Goal: Task Accomplishment & Management: Manage account settings

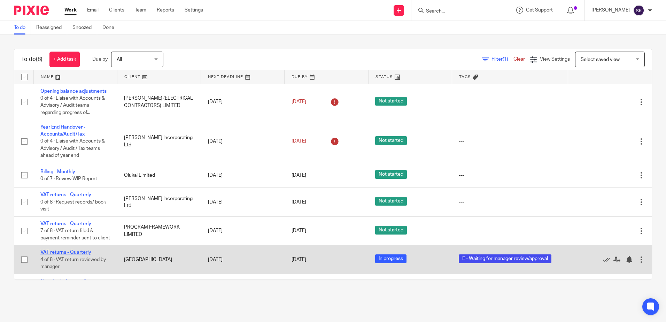
click at [77, 255] on link "VAT returns - Quarterly" at bounding box center [65, 252] width 51 height 5
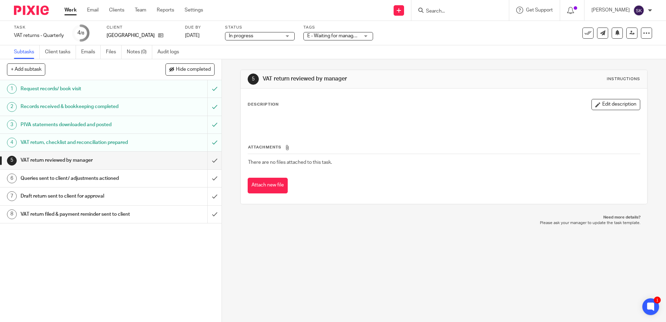
click at [141, 149] on link "4 VAT return, checklist and reconciliation prepared" at bounding box center [103, 142] width 207 height 17
click at [595, 102] on icon "button" at bounding box center [597, 104] width 5 height 5
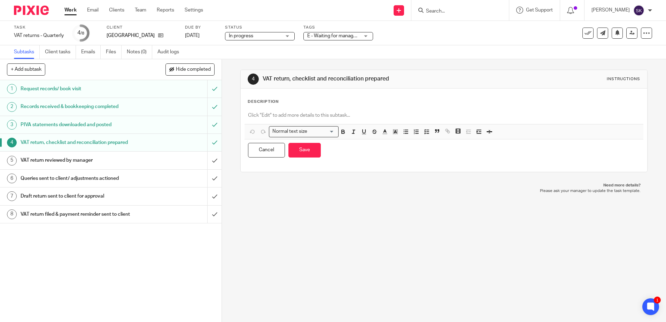
click at [170, 162] on div "VAT return reviewed by manager" at bounding box center [111, 160] width 180 height 10
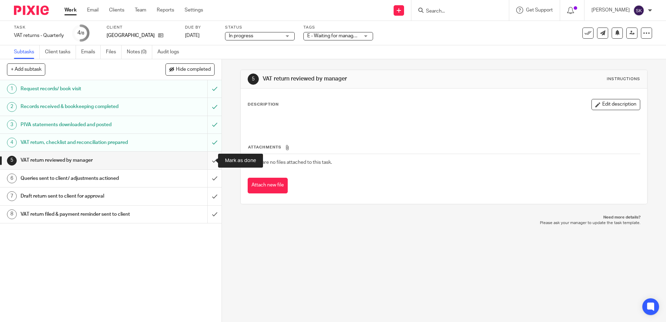
click at [208, 158] on input "submit" at bounding box center [111, 160] width 222 height 17
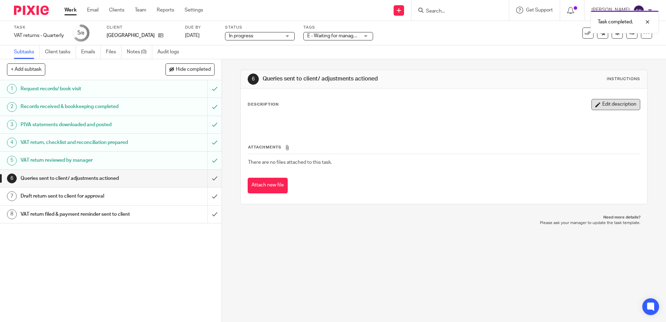
click at [598, 101] on button "Edit description" at bounding box center [615, 104] width 49 height 11
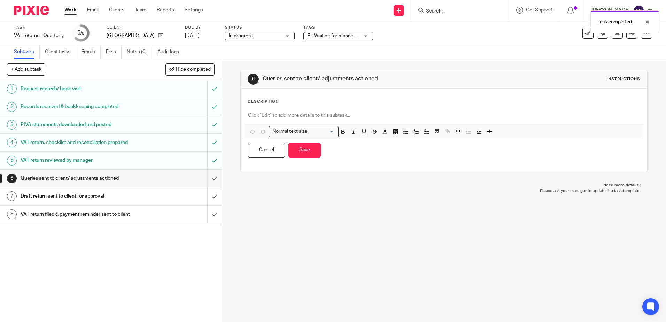
click at [274, 114] on p at bounding box center [444, 115] width 392 height 7
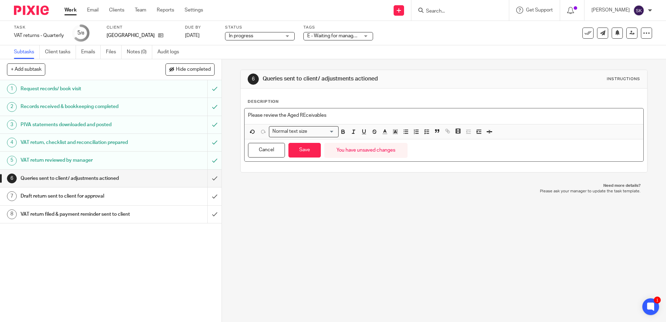
click at [302, 113] on p "Please review the Aged REceivables" at bounding box center [444, 115] width 392 height 7
click at [303, 148] on button "Save" at bounding box center [304, 150] width 32 height 15
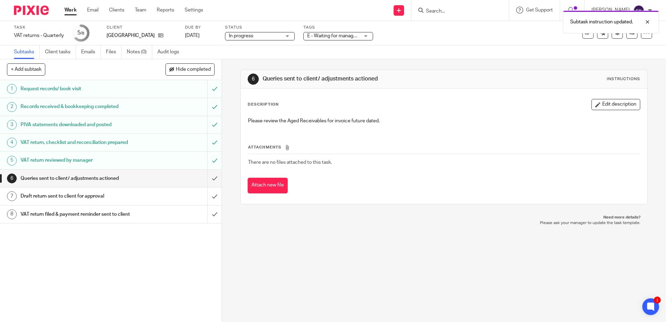
click at [606, 110] on div "Description Edit description Please review the Aged Receivables for invoice fut…" at bounding box center [444, 114] width 392 height 31
drag, startPoint x: 602, startPoint y: 107, endPoint x: 590, endPoint y: 107, distance: 11.8
click at [602, 107] on button "Edit description" at bounding box center [615, 104] width 49 height 11
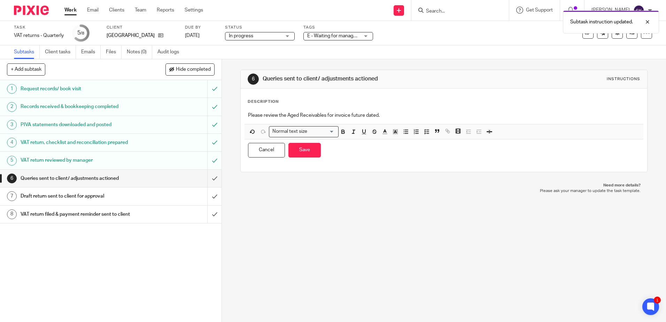
click at [248, 116] on p "Please review the Aged Receivables for invoice future dated." at bounding box center [444, 115] width 392 height 7
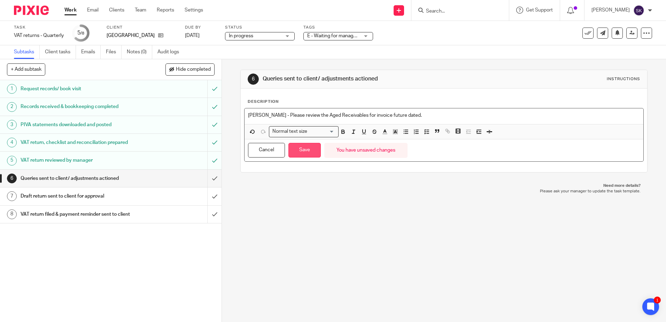
click at [309, 154] on button "Save" at bounding box center [304, 150] width 32 height 15
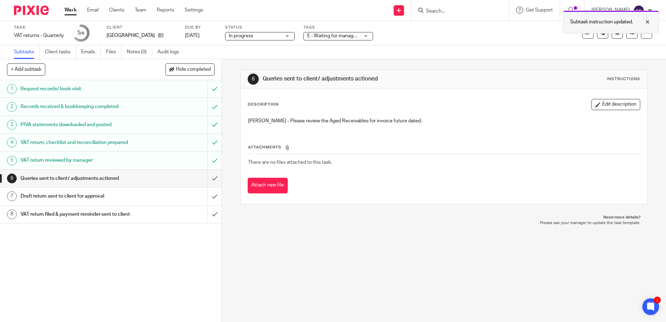
click at [626, 30] on div "Subtask instruction updated." at bounding box center [611, 21] width 96 height 23
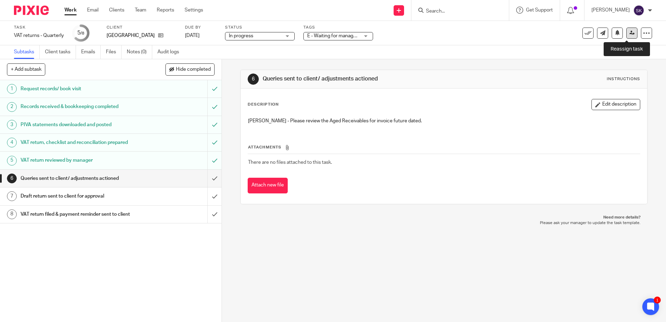
click at [629, 35] on icon at bounding box center [631, 32] width 5 height 5
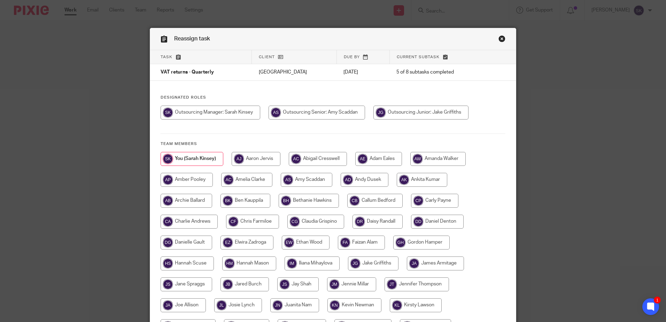
click at [365, 265] on input "radio" at bounding box center [373, 263] width 51 height 14
radio input "true"
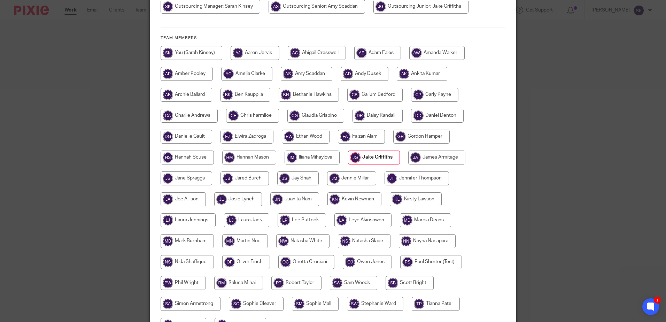
scroll to position [180, 0]
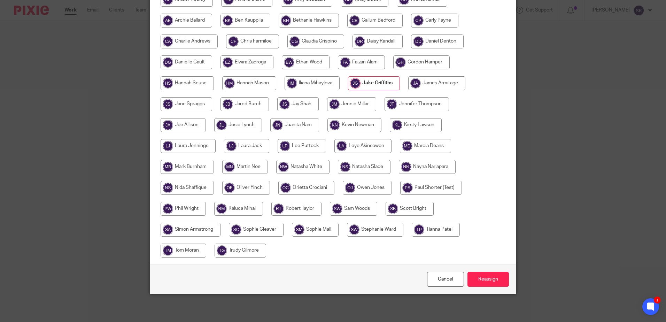
click at [485, 287] on div "Cancel Reassign" at bounding box center [333, 278] width 366 height 29
click at [485, 284] on input "Reassign" at bounding box center [487, 279] width 41 height 15
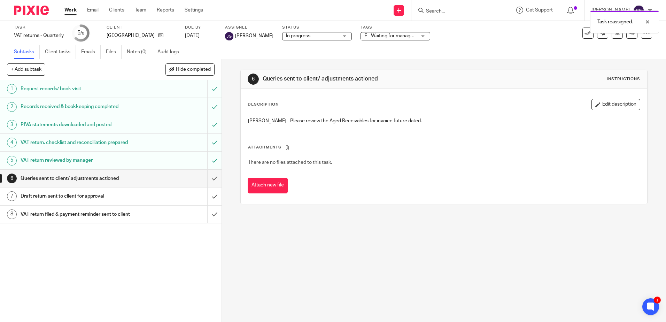
click at [66, 13] on link "Work" at bounding box center [70, 10] width 12 height 7
